Goal: Task Accomplishment & Management: Manage account settings

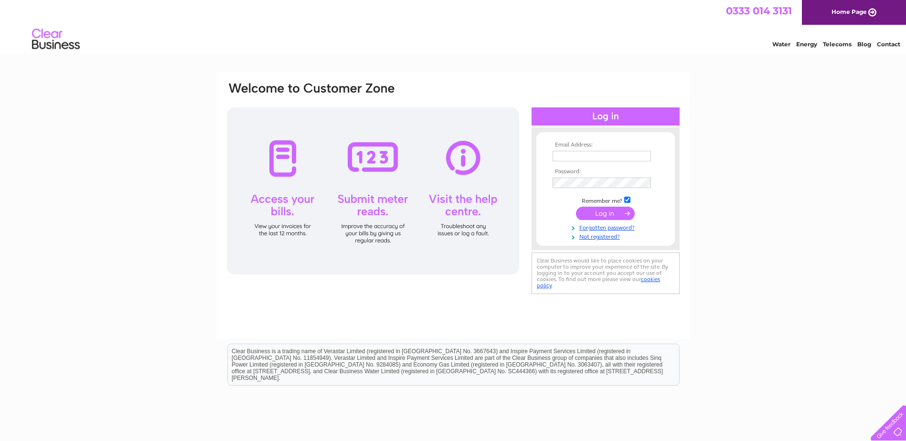
type input "ejstv@btconnect.com"
click at [610, 215] on input "submit" at bounding box center [605, 213] width 59 height 13
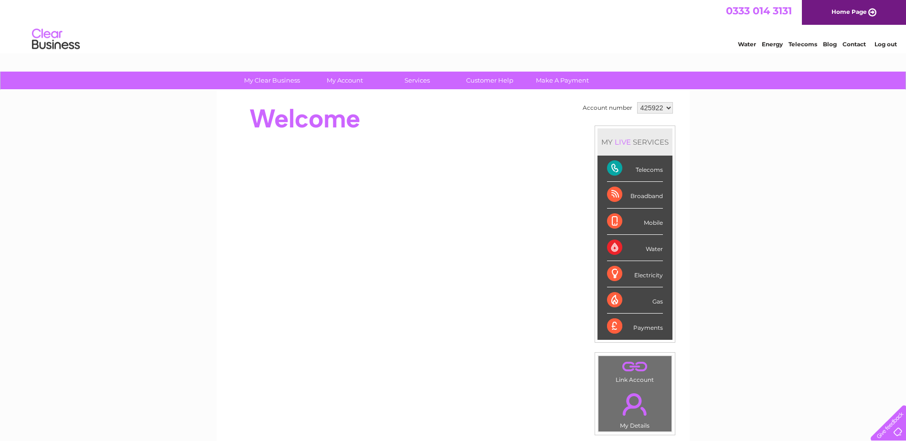
click at [616, 274] on div "Electricity" at bounding box center [635, 274] width 56 height 26
click at [643, 277] on div "Electricity" at bounding box center [635, 274] width 56 height 26
click at [613, 165] on div "Telecoms" at bounding box center [635, 169] width 56 height 26
click at [652, 195] on div "Broadband" at bounding box center [635, 195] width 56 height 26
click at [650, 171] on div "Telecoms" at bounding box center [635, 169] width 56 height 26
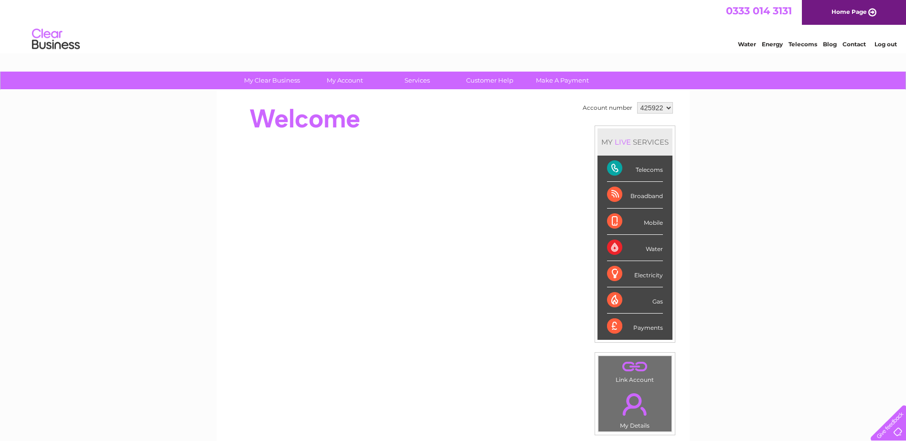
click at [613, 164] on div "Telecoms" at bounding box center [635, 169] width 56 height 26
click at [649, 107] on select "425922" at bounding box center [655, 107] width 36 height 11
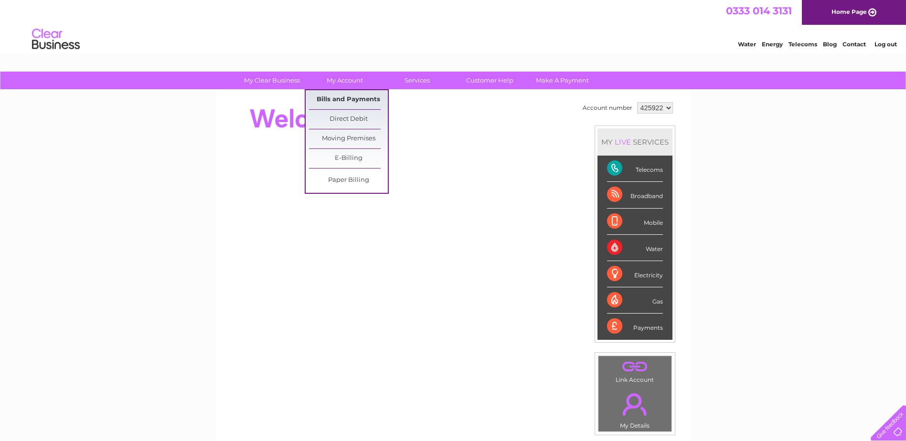
click at [351, 97] on link "Bills and Payments" at bounding box center [348, 99] width 79 height 19
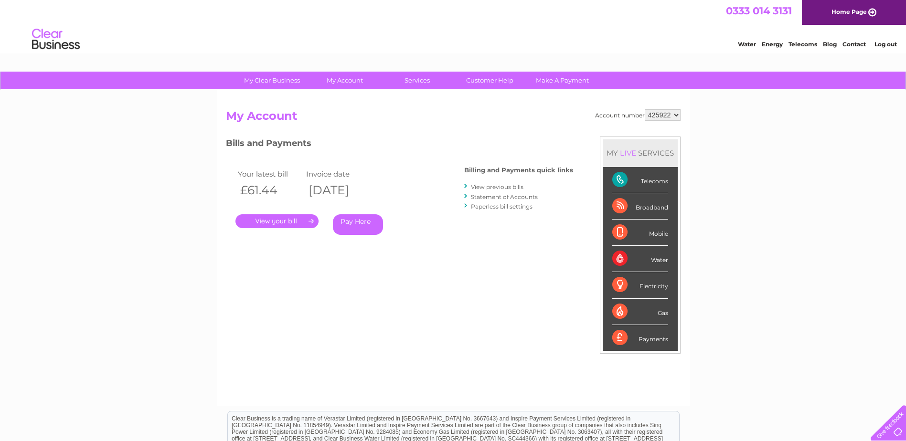
click at [266, 220] on link "." at bounding box center [276, 221] width 83 height 14
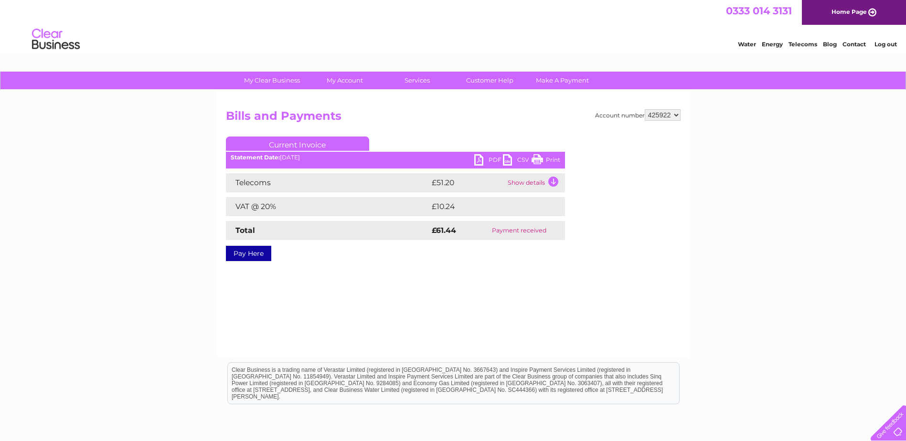
click at [479, 156] on link "PDF" at bounding box center [488, 161] width 29 height 14
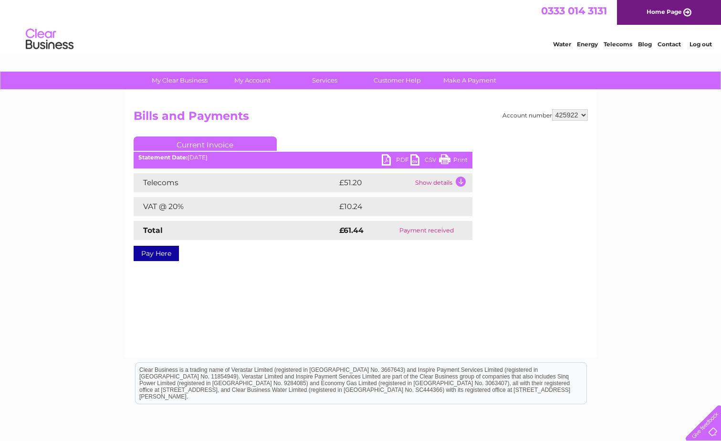
click at [700, 44] on link "Log out" at bounding box center [701, 44] width 22 height 7
